Goal: Task Accomplishment & Management: Complete application form

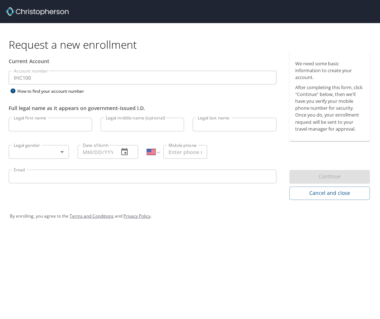
select select "US"
click at [56, 125] on input "Legal first name" at bounding box center [50, 125] width 83 height 14
type input "Robert"
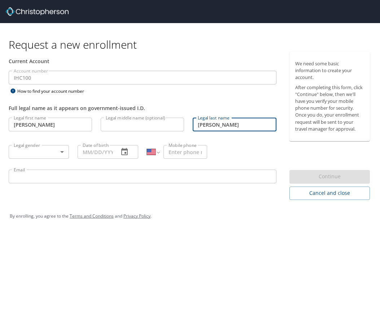
type input "Jamieson"
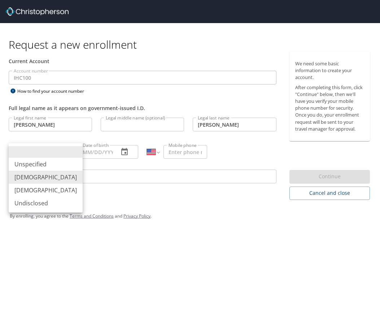
type input "Male"
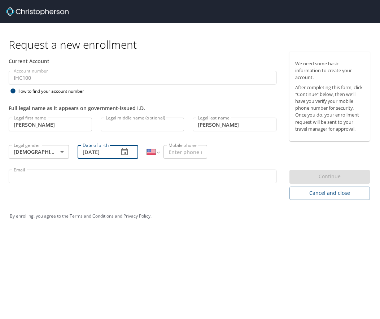
type input "07/12/1979"
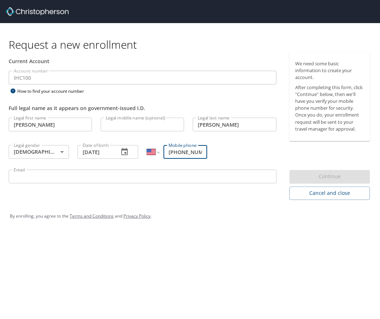
scroll to position [0, 2]
type input "(916) 742-2101"
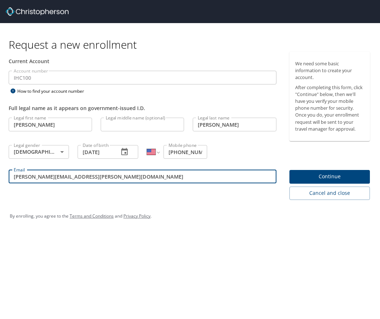
type input "robert.jamieson@imail.org"
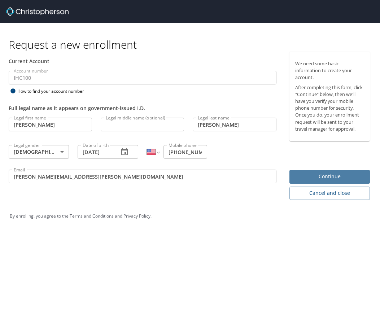
click at [313, 174] on span "Continue" at bounding box center [329, 176] width 69 height 9
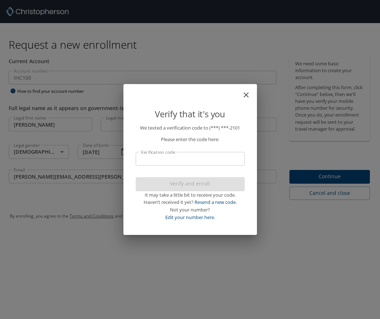
click at [177, 159] on input "Verification code" at bounding box center [190, 159] width 109 height 14
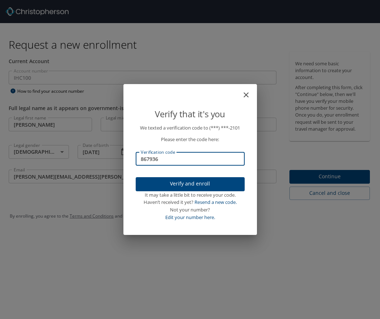
type input "867936"
click at [166, 183] on span "Verify and enroll" at bounding box center [191, 184] width 98 height 9
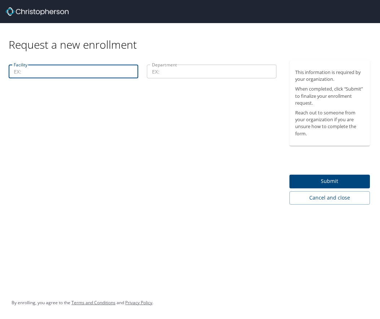
click at [62, 68] on input "Facility" at bounding box center [74, 72] width 130 height 14
type input "Intermountain Health St. George"
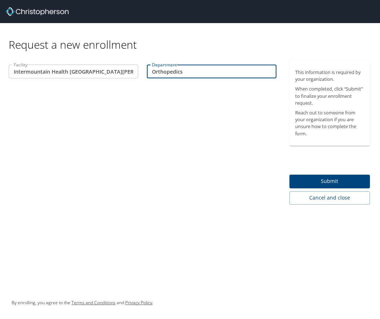
type input "Orthopedics"
click at [317, 177] on span "Submit" at bounding box center [329, 181] width 69 height 9
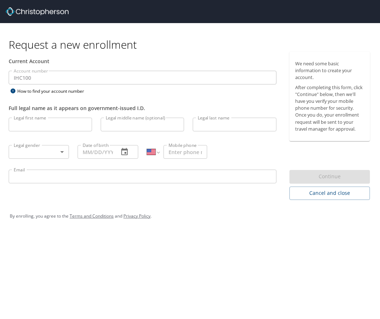
select select "US"
